Goal: Task Accomplishment & Management: Use online tool/utility

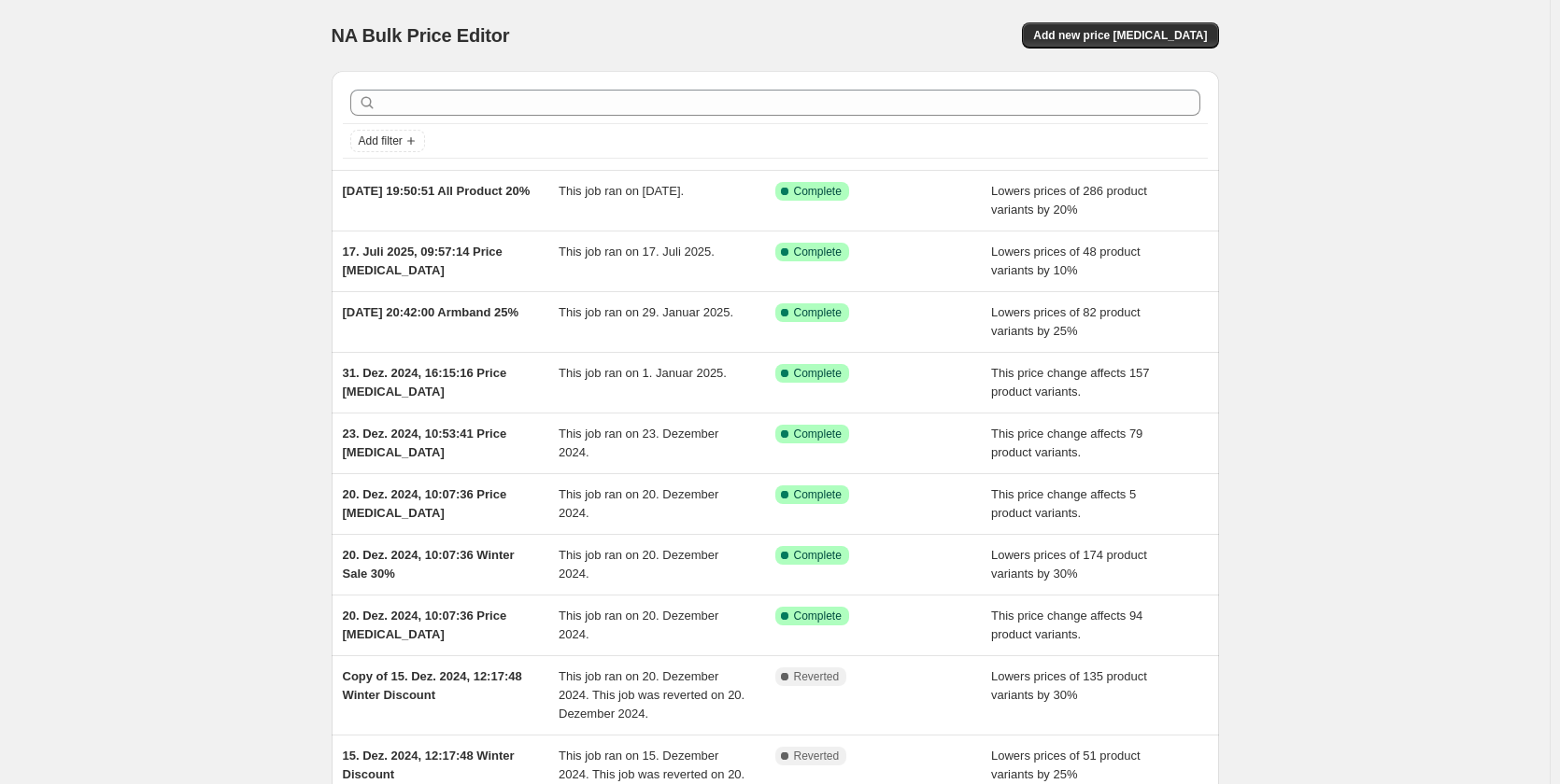
click at [1367, 243] on div "NA Bulk Price Editor. This page is ready NA Bulk Price Editor Add new price [ME…" at bounding box center [775, 499] width 1550 height 999
